Goal: Information Seeking & Learning: Learn about a topic

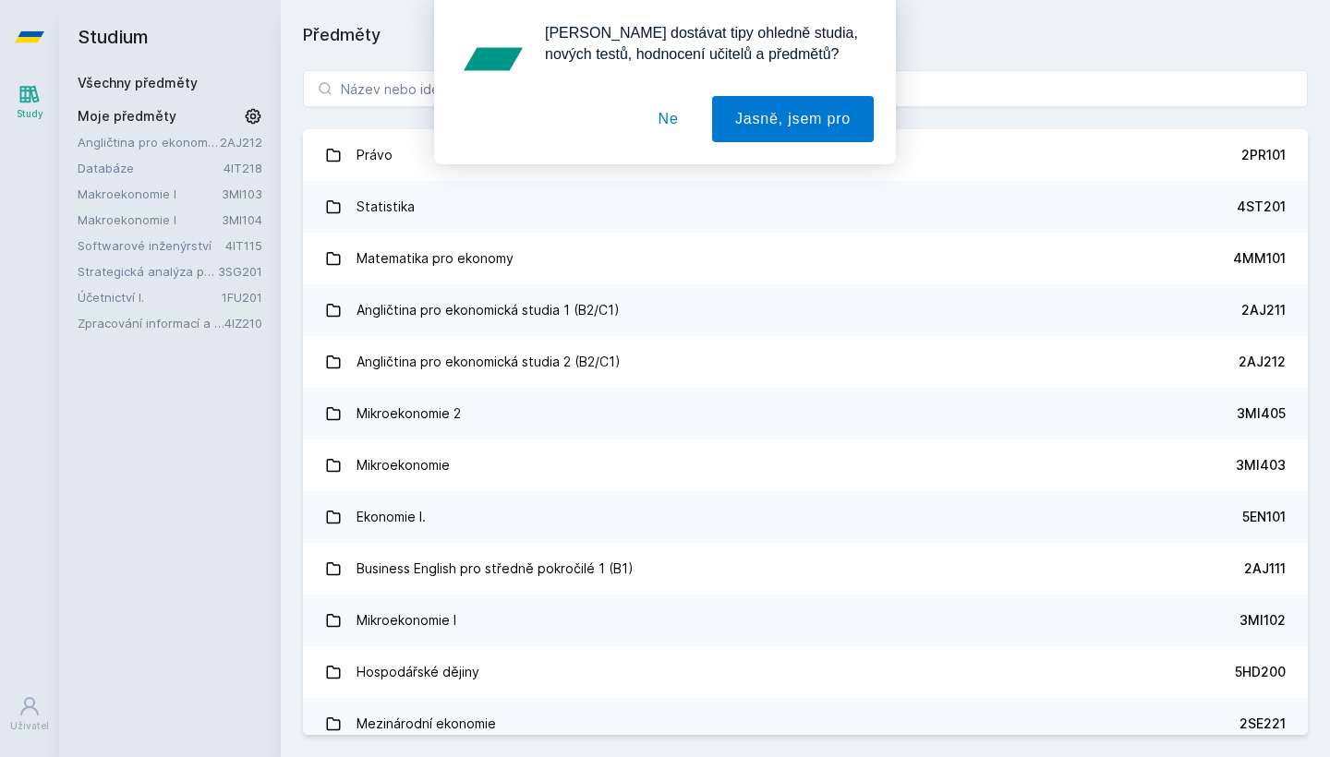
click at [664, 114] on button "Ne" at bounding box center [668, 119] width 66 height 46
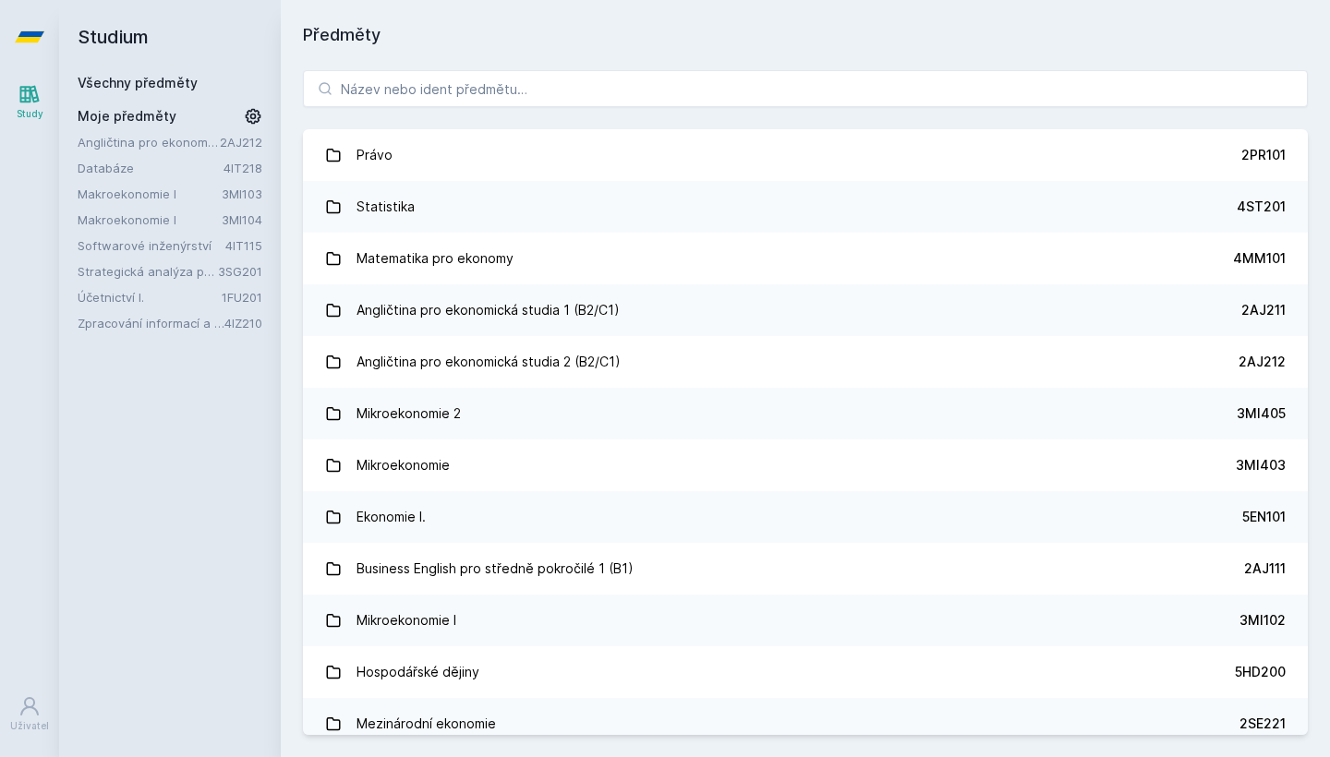
click at [140, 270] on link "Strategická analýza pro informatiky a statistiky" at bounding box center [148, 271] width 140 height 18
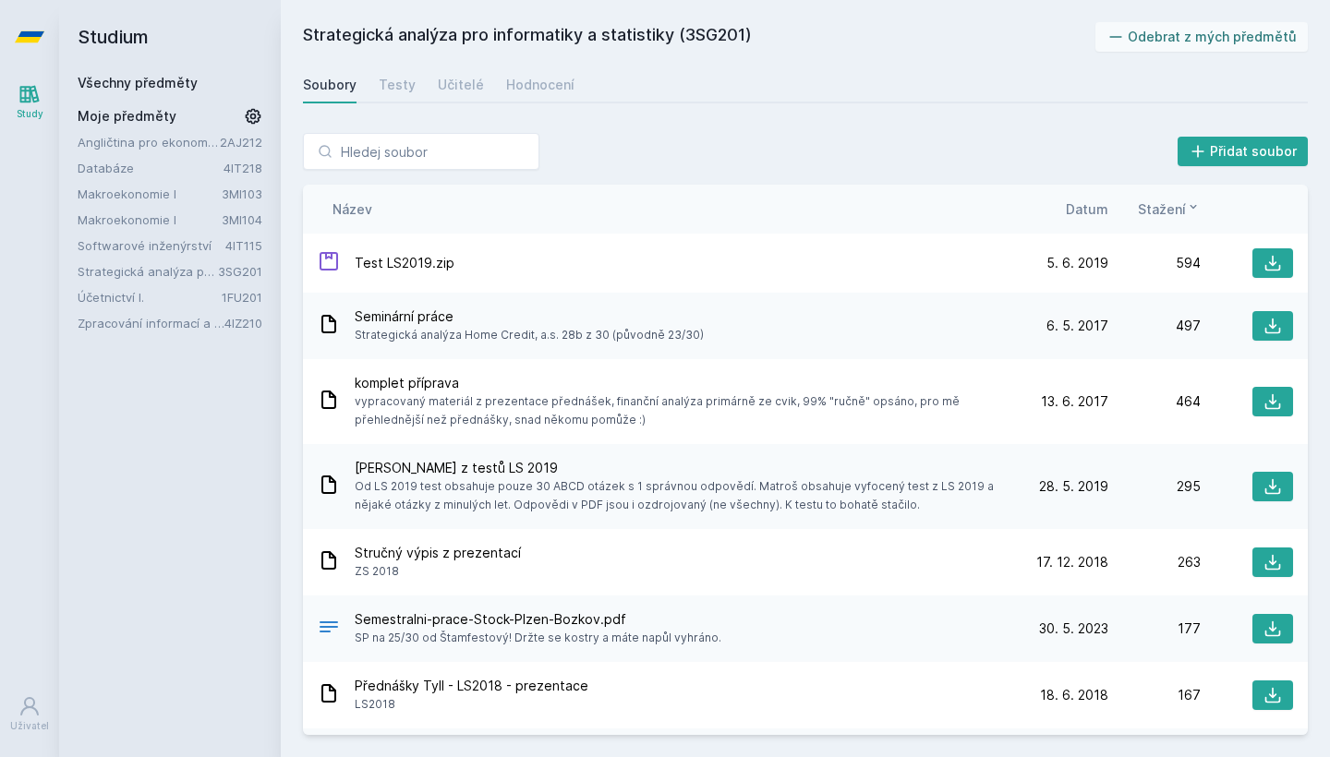
drag, startPoint x: 769, startPoint y: 31, endPoint x: 305, endPoint y: 32, distance: 464.6
click at [305, 32] on h2 "Strategická analýza pro informatiky a statistiky (3SG201)" at bounding box center [699, 37] width 792 height 30
copy h2 "Strategická analýza pro informatiky a statistiky (3SG201)"
click at [172, 300] on link "Účetnictví I." at bounding box center [150, 297] width 144 height 18
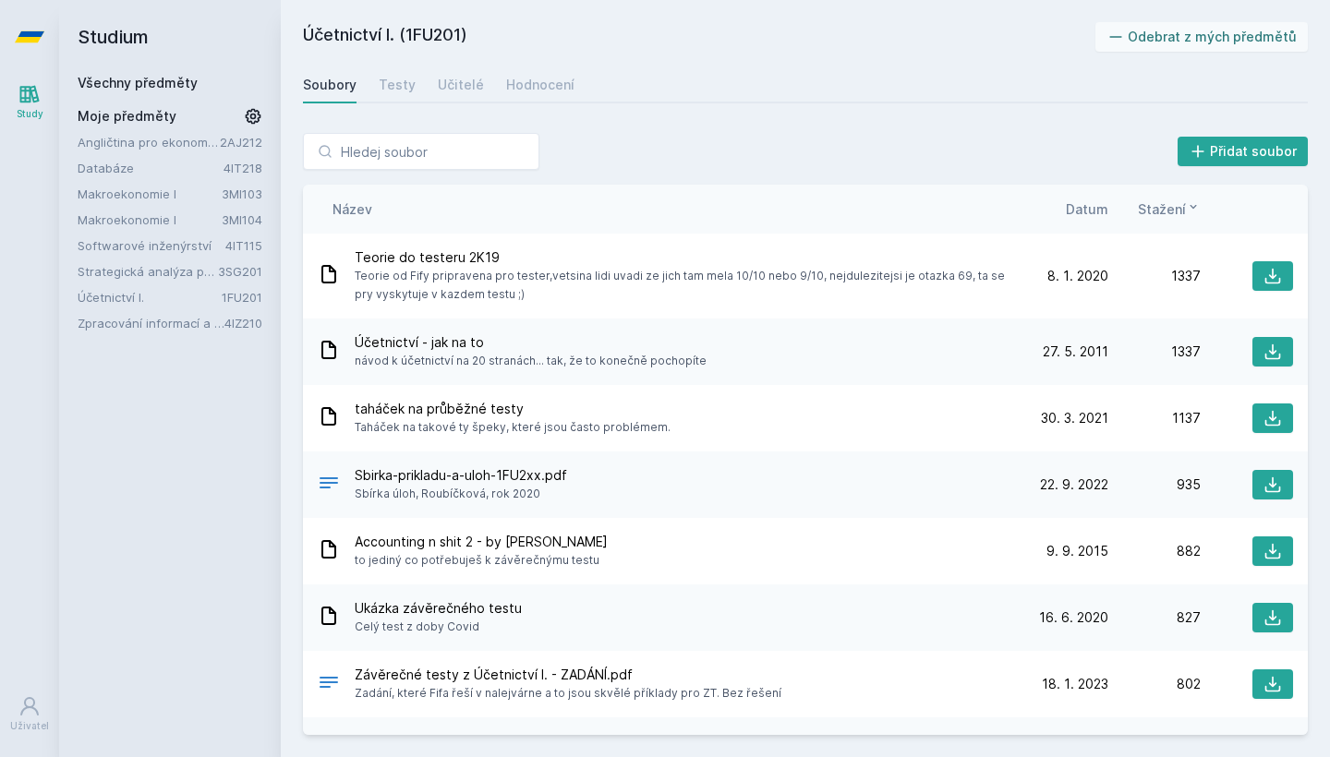
drag, startPoint x: 521, startPoint y: 39, endPoint x: 286, endPoint y: 35, distance: 234.6
click at [286, 35] on div "Účetnictví I. (1FU201) Odebrat z mých předmětů [GEOGRAPHIC_DATA] Testy Učitelé …" at bounding box center [805, 378] width 1049 height 757
copy h2 "Účetnictví I. (1FU201)"
click at [118, 322] on link "Zpracování informací a znalostí" at bounding box center [151, 323] width 147 height 18
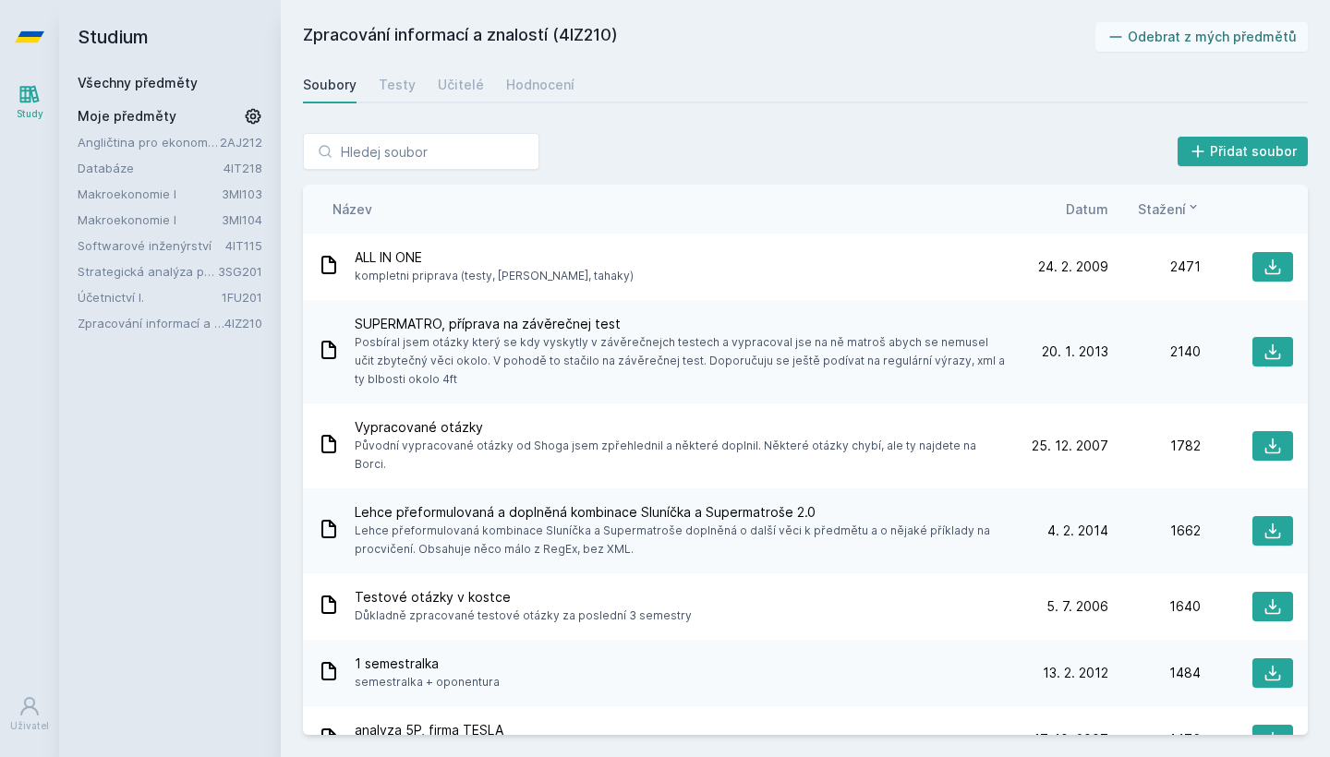
drag, startPoint x: 636, startPoint y: 38, endPoint x: 303, endPoint y: 33, distance: 333.5
click at [303, 33] on h2 "Zpracování informací a znalostí (4IZ210)" at bounding box center [699, 37] width 792 height 30
copy h2 "Zpracování informací a znalostí (4IZ210)"
click at [139, 245] on link "Softwarové inženýrství" at bounding box center [152, 245] width 148 height 18
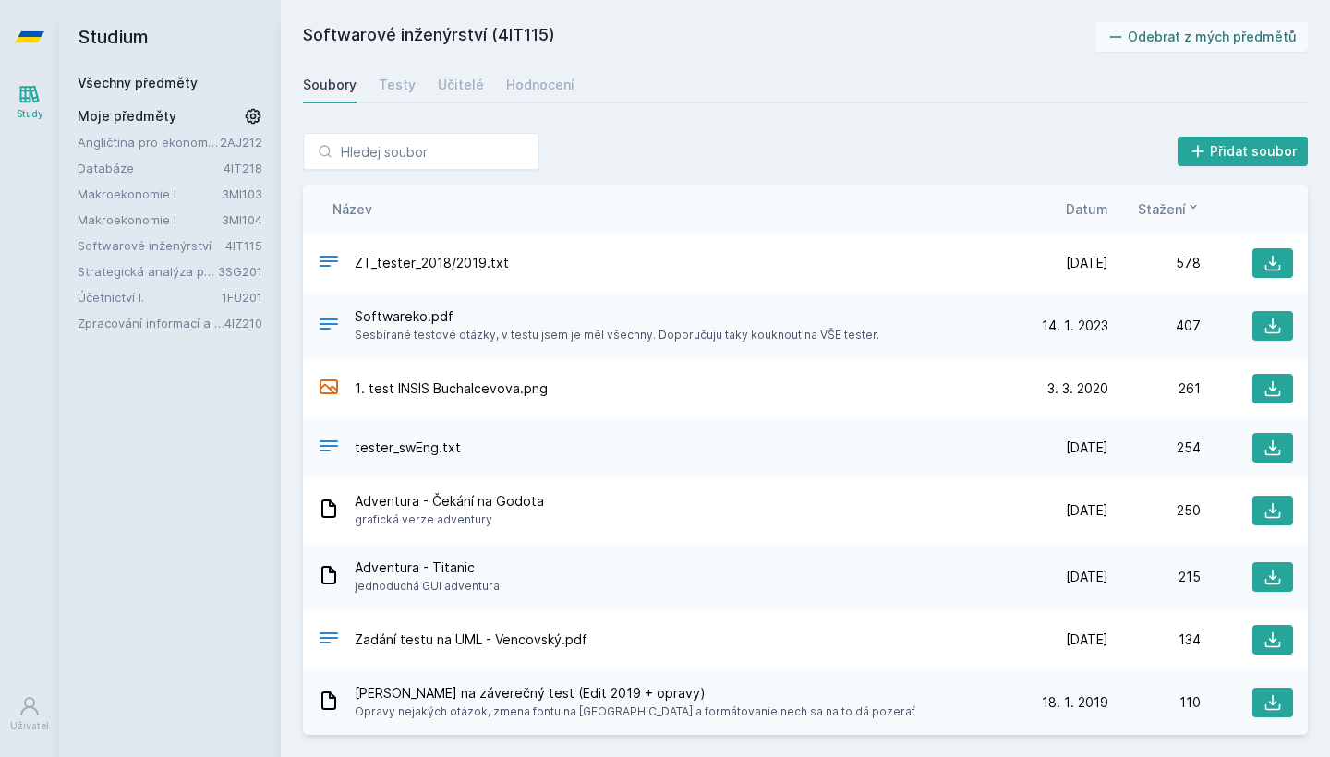
drag, startPoint x: 623, startPoint y: 32, endPoint x: 306, endPoint y: 30, distance: 316.8
click at [306, 30] on h2 "Softwarové inženýrství (4IT115)" at bounding box center [699, 37] width 792 height 30
copy h2 "Softwarové inženýrství (4IT115)"
click at [122, 167] on link "Databáze" at bounding box center [151, 168] width 146 height 18
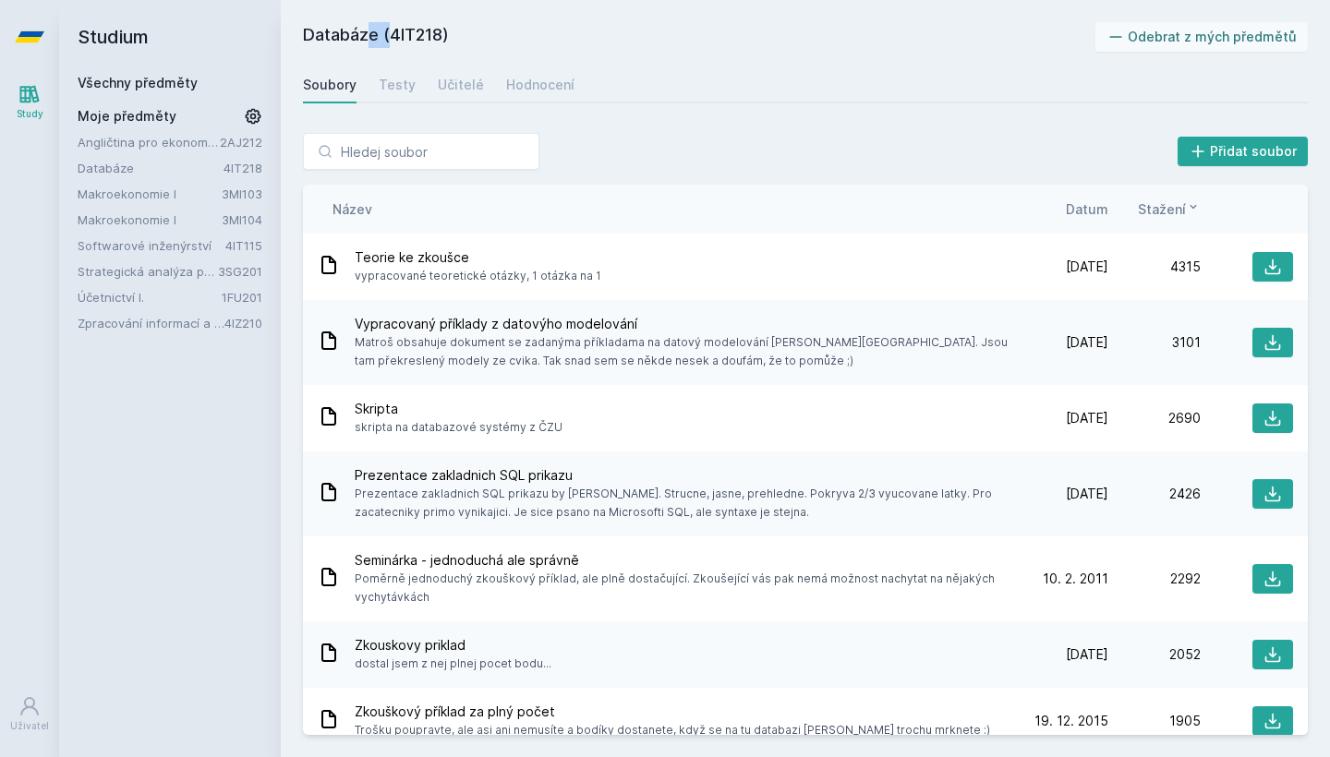
drag, startPoint x: 506, startPoint y: 17, endPoint x: 332, endPoint y: 23, distance: 174.7
click at [329, 23] on div "Databáze (4IT218) Odebrat z mých předmětů [GEOGRAPHIC_DATA] Testy Učitelé Hodno…" at bounding box center [805, 378] width 1049 height 757
drag, startPoint x: 455, startPoint y: 34, endPoint x: 303, endPoint y: 34, distance: 152.4
click at [303, 34] on h2 "Databáze (4IT218)" at bounding box center [699, 37] width 792 height 30
copy h2 "Databáze (4IT218)"
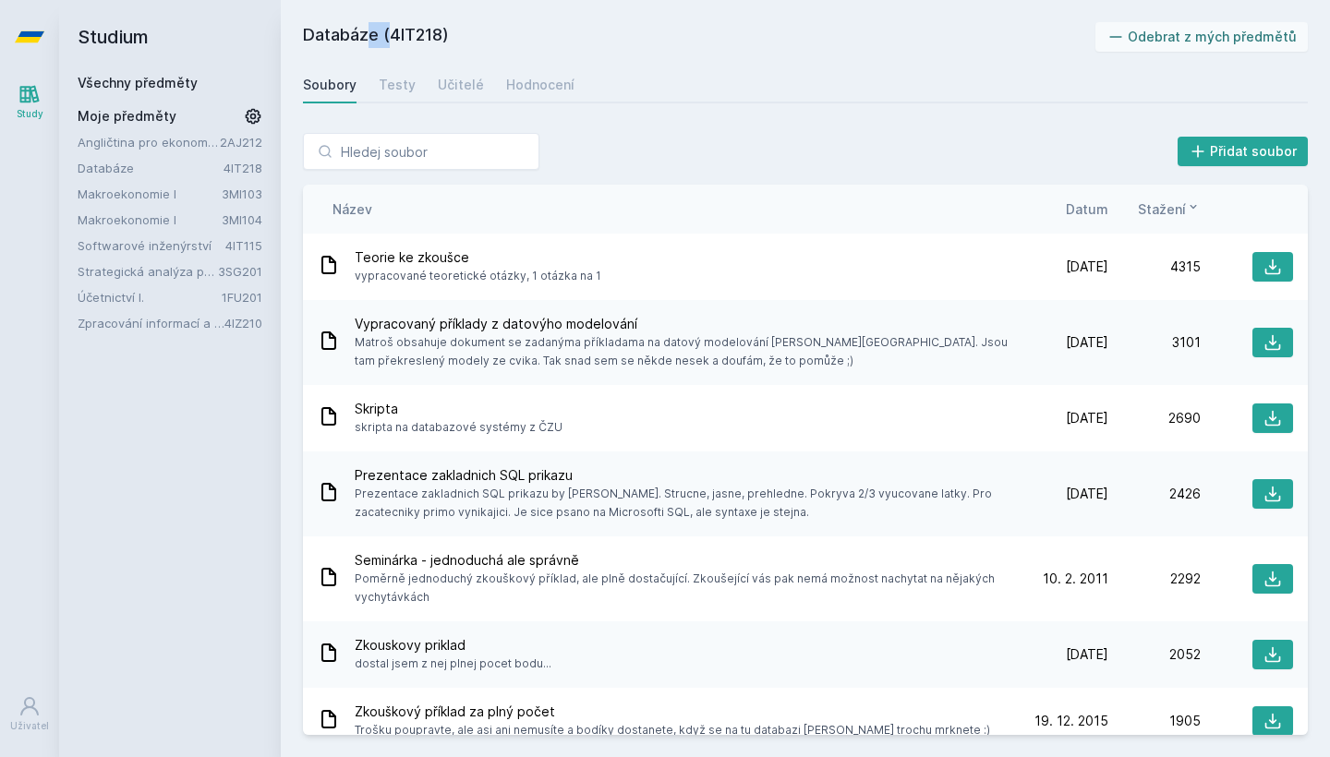
click at [179, 140] on link "Angličtina pro ekonomická studia 2 (B2/C1)" at bounding box center [149, 142] width 142 height 18
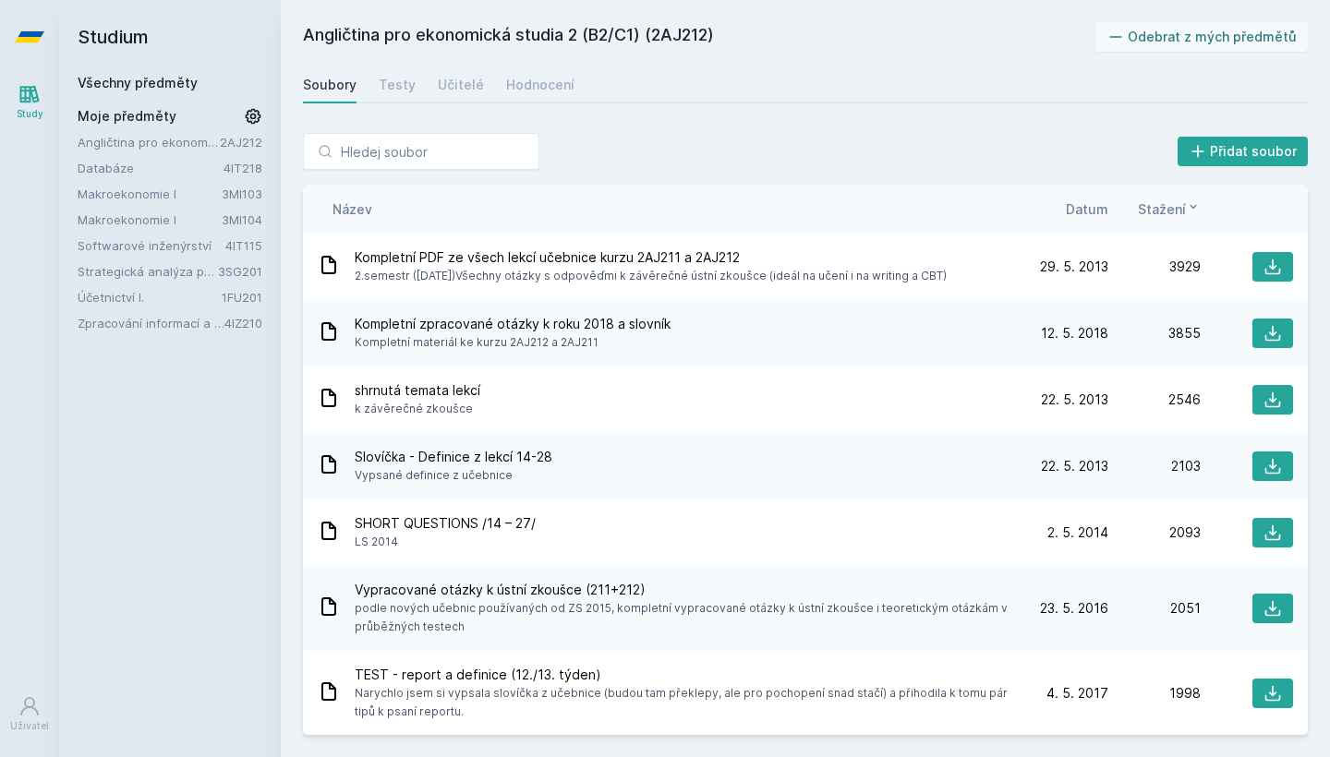
drag, startPoint x: 743, startPoint y: 33, endPoint x: 284, endPoint y: 36, distance: 459.0
click at [284, 36] on div "Angličtina pro ekonomická studia 2 (B2/C1) (2AJ212) Odebrat z mých předmětů [GE…" at bounding box center [805, 378] width 1049 height 757
copy h2 "Angličtina pro ekonomická studia 2 (B2/C1) (2AJ212)"
